Goal: Transaction & Acquisition: Subscribe to service/newsletter

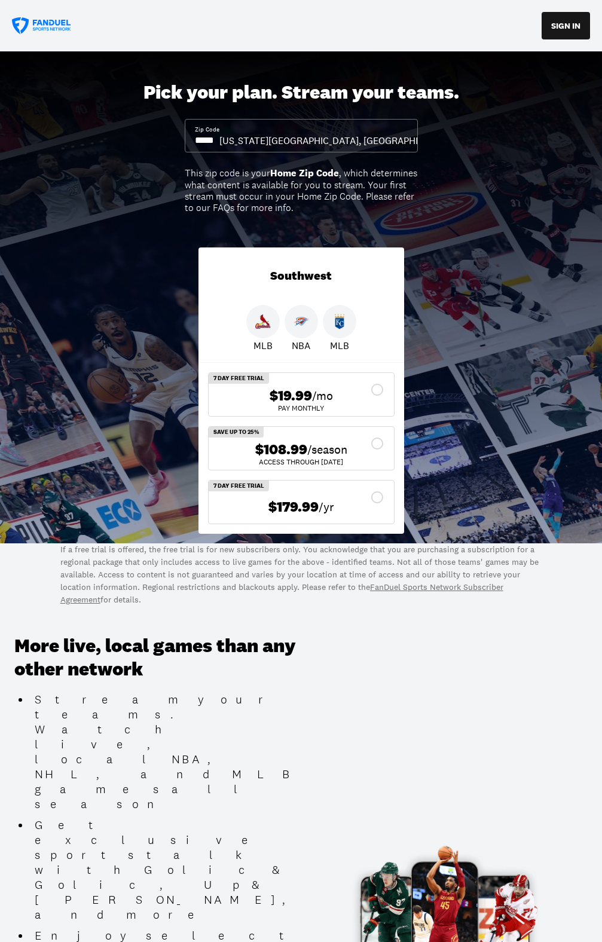
click at [302, 323] on img at bounding box center [301, 322] width 16 height 16
click at [303, 321] on img at bounding box center [301, 322] width 16 height 16
